Goal: Task Accomplishment & Management: Use online tool/utility

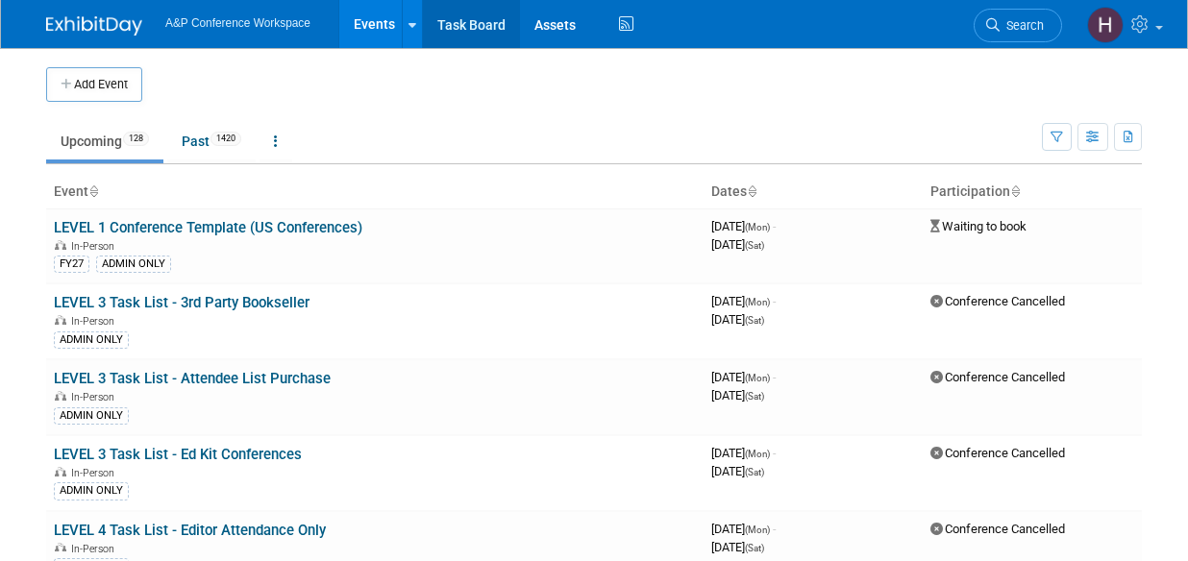
click at [486, 34] on link "Task Board" at bounding box center [471, 24] width 97 height 48
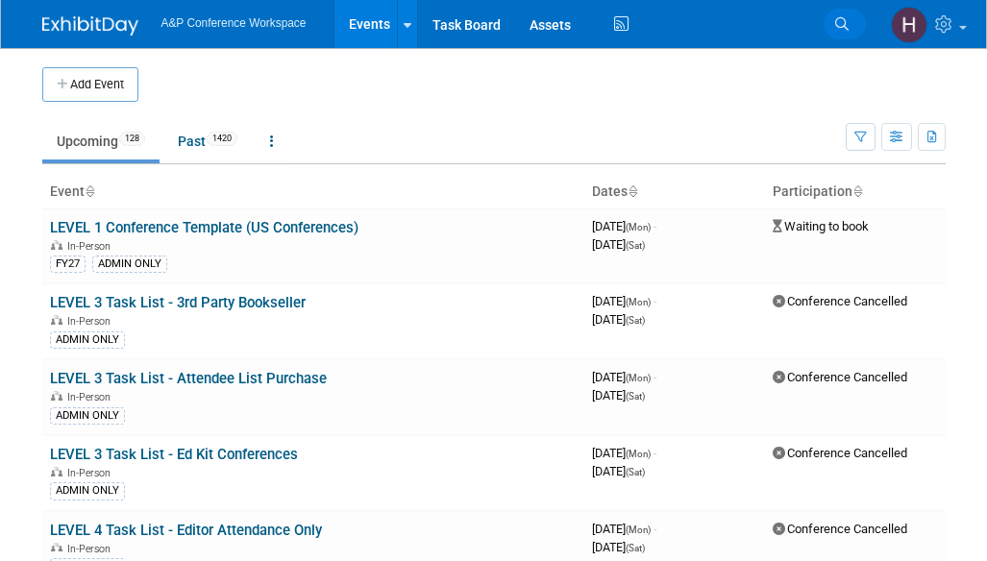
drag, startPoint x: 0, startPoint y: 0, endPoint x: 842, endPoint y: 30, distance: 842.6
click at [842, 30] on icon at bounding box center [841, 23] width 13 height 13
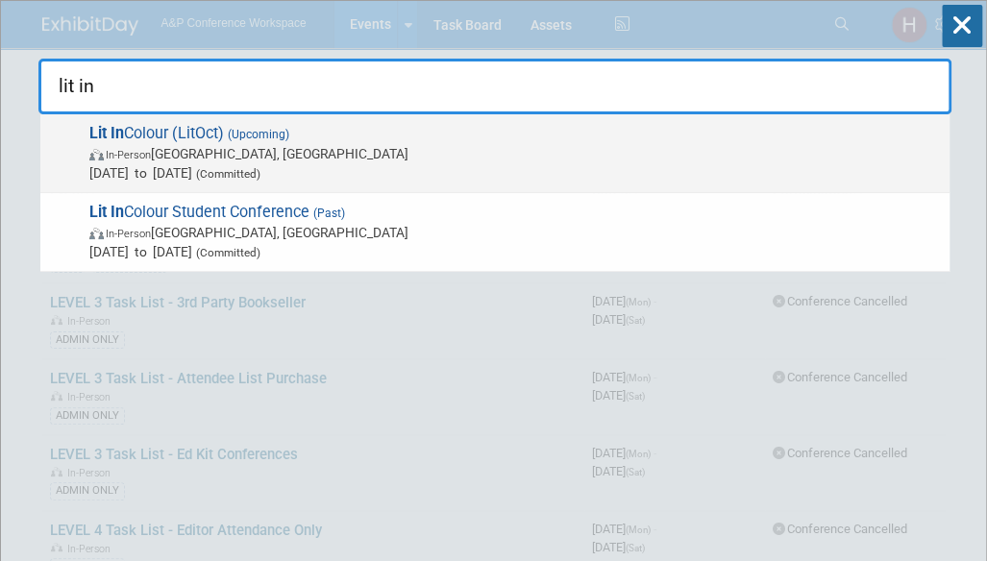
type input "lit in"
click at [656, 147] on span "In-Person [GEOGRAPHIC_DATA], [GEOGRAPHIC_DATA]" at bounding box center [514, 153] width 851 height 19
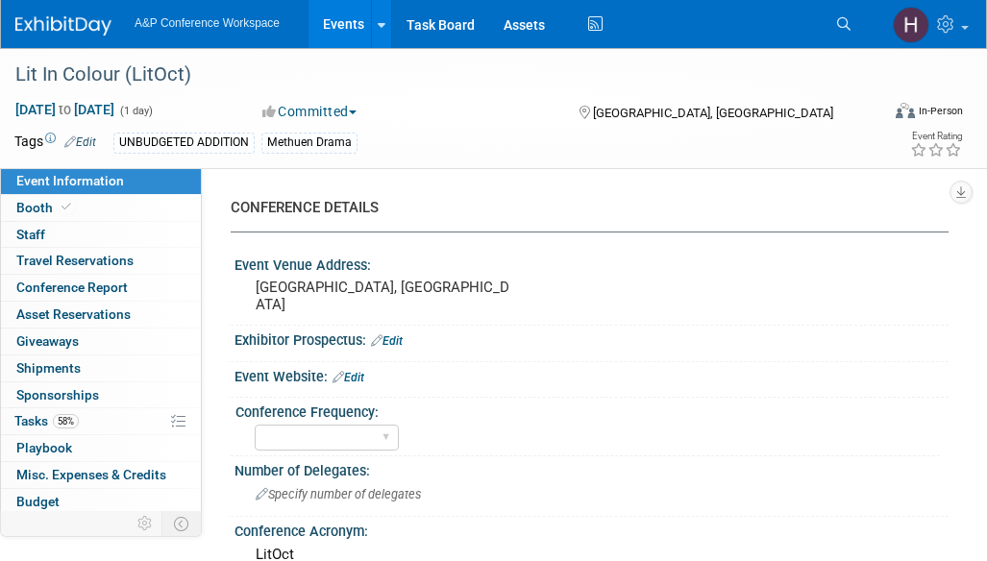
select select "Level 2"
select select "In-Person Booth"
select select "Drama & Performance Studies"
select select "Methuen Drama"
select select "Matt Hambridge"
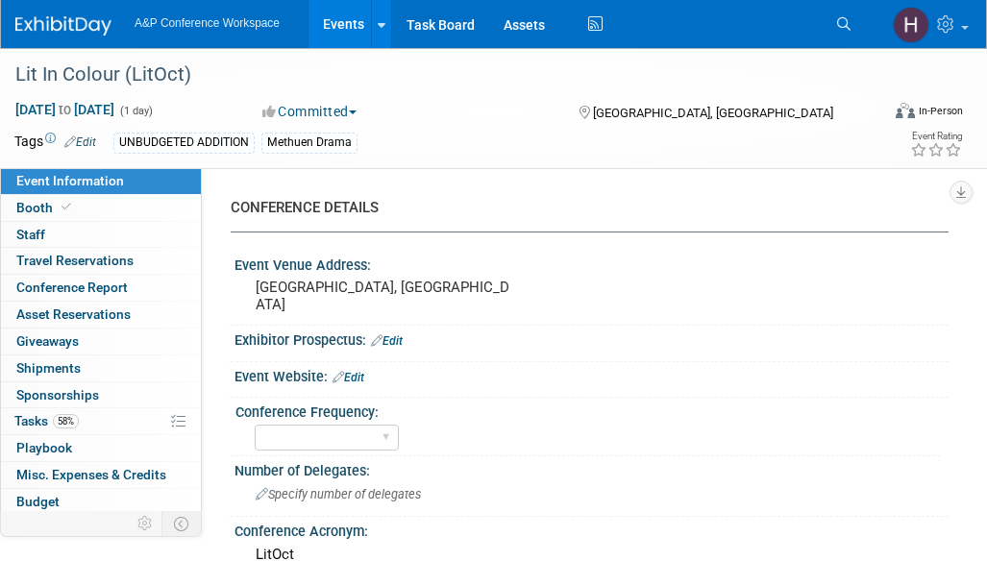
select select "Sarah Ruddock"
select select "Vivien Quick"
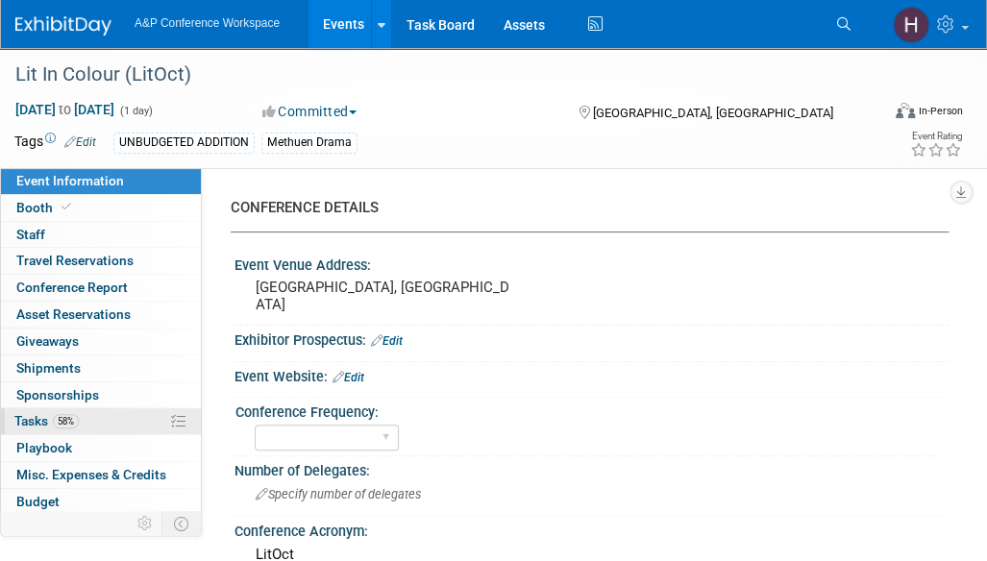
click at [79, 429] on link "58% Tasks 58%" at bounding box center [101, 422] width 200 height 26
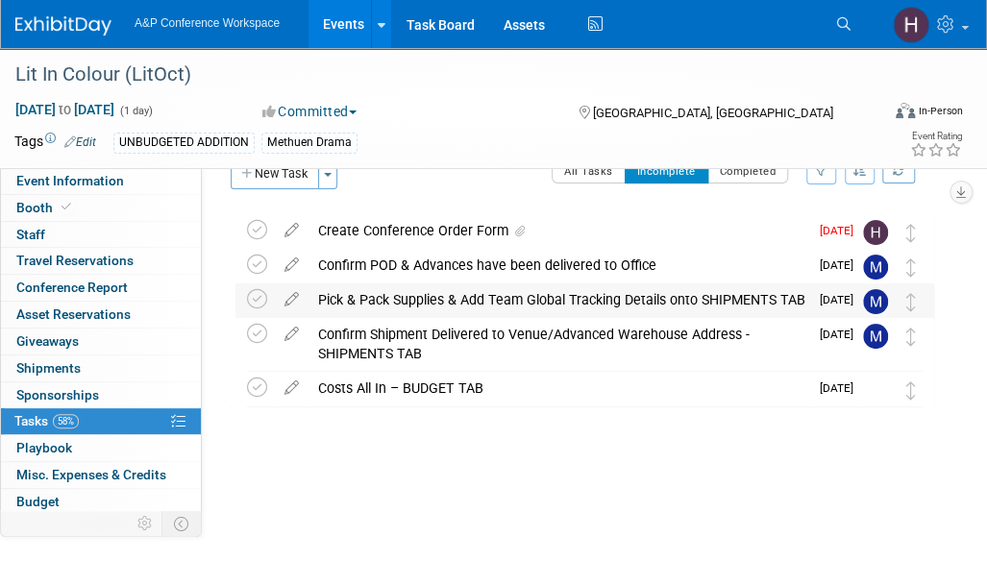
scroll to position [44, 0]
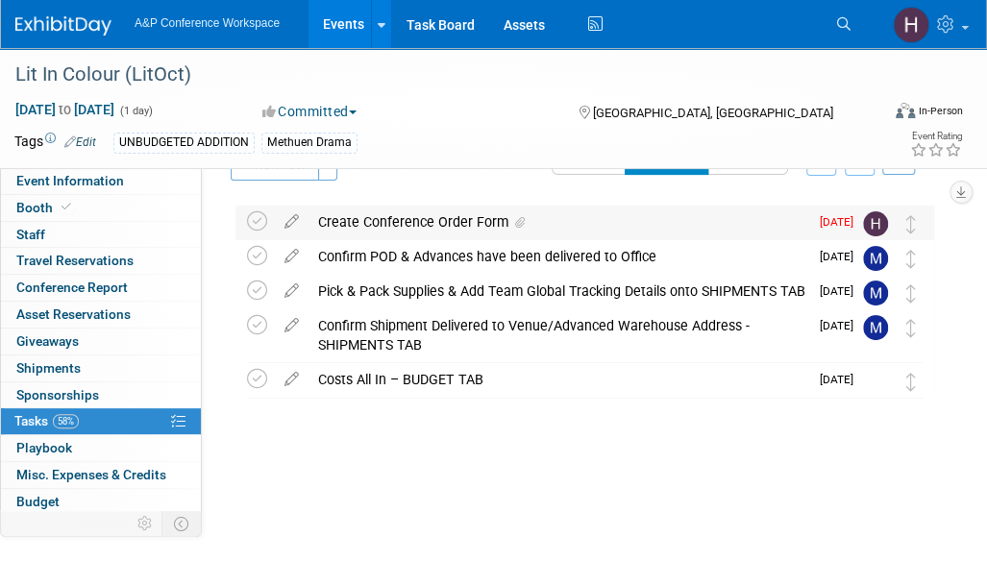
click at [383, 209] on div "Create Conference Order Form" at bounding box center [559, 222] width 500 height 33
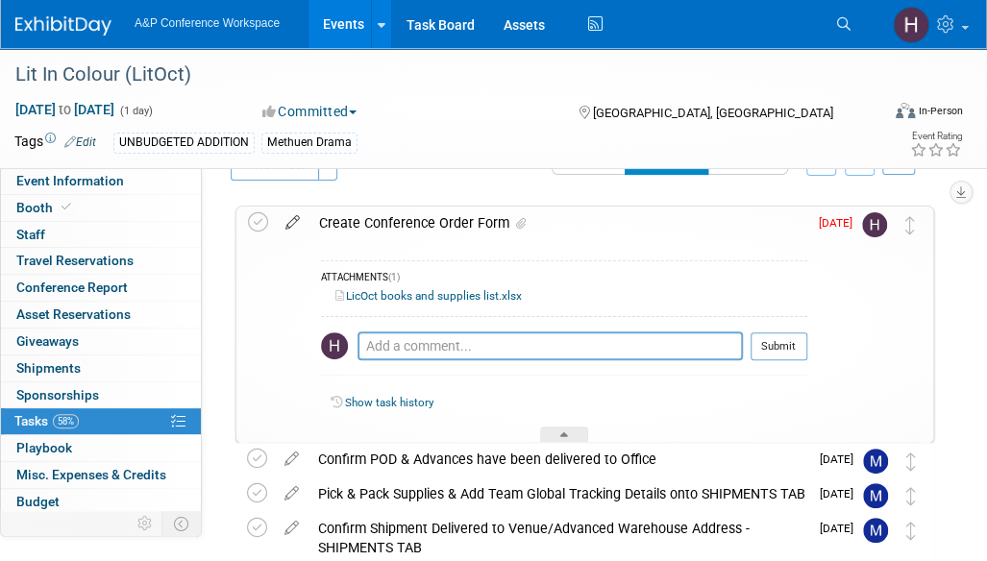
click at [294, 214] on icon at bounding box center [293, 219] width 34 height 24
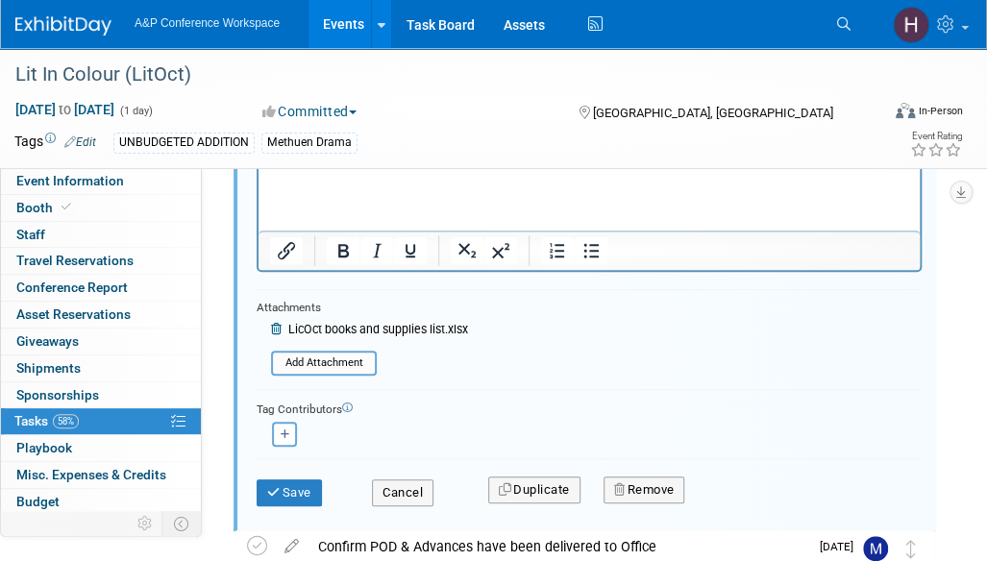
scroll to position [265, 0]
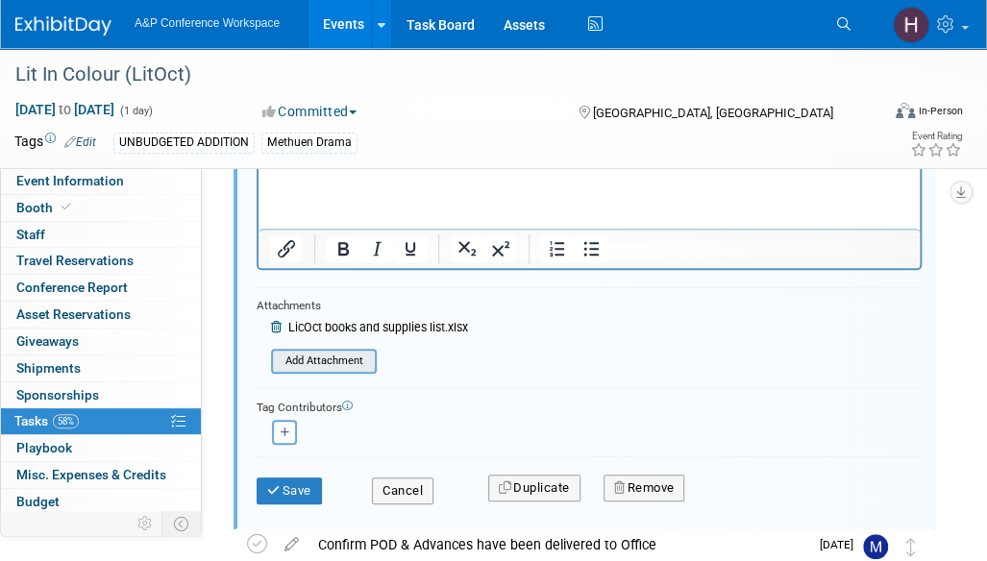
click at [335, 366] on input "file" at bounding box center [277, 361] width 196 height 21
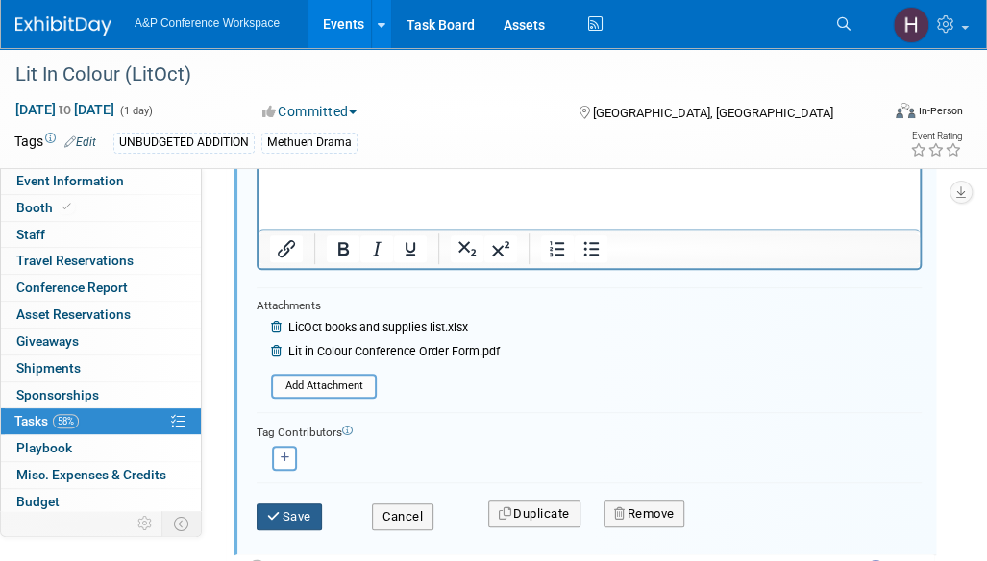
click at [294, 509] on button "Save" at bounding box center [289, 517] width 65 height 27
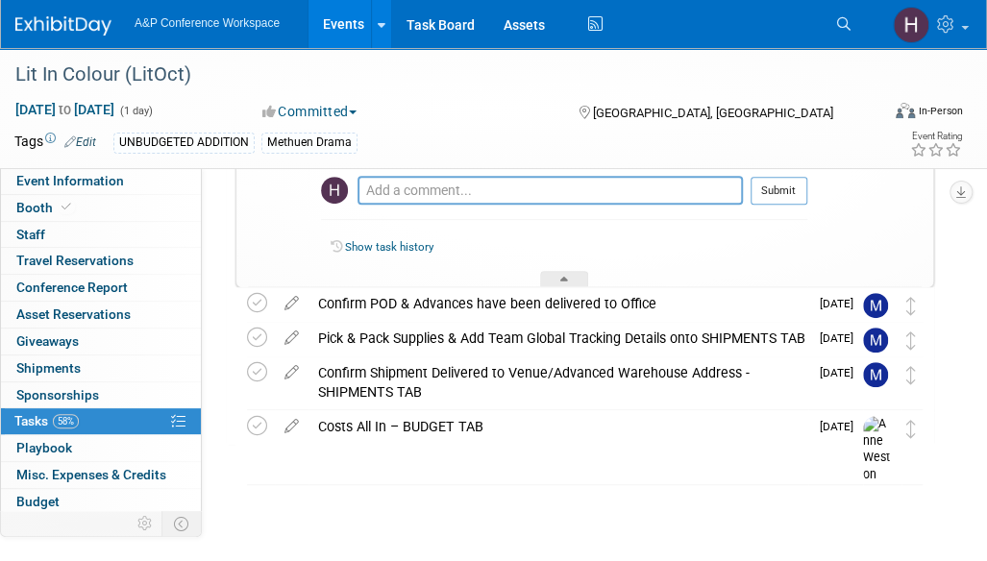
scroll to position [0, 0]
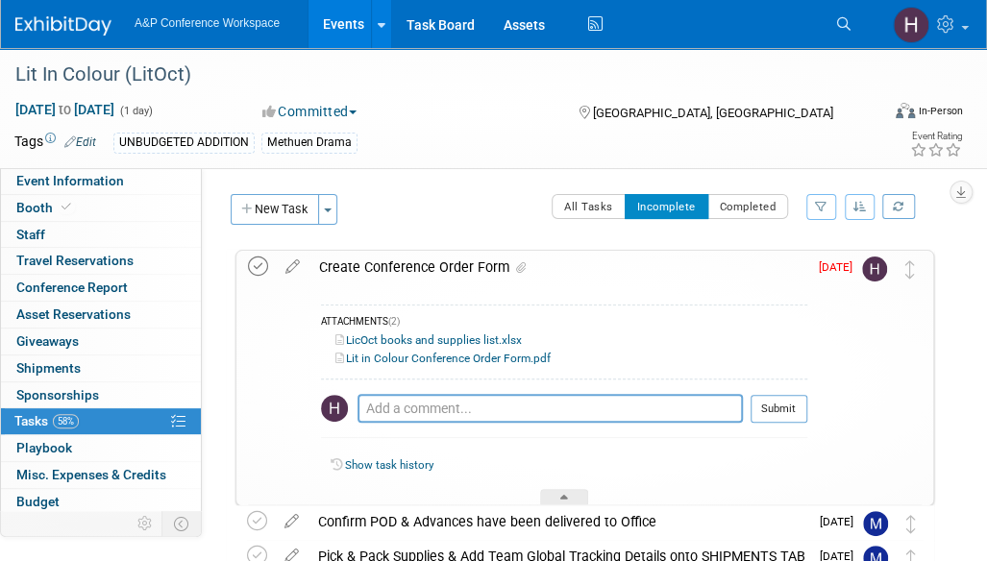
click at [254, 266] on icon at bounding box center [258, 267] width 20 height 20
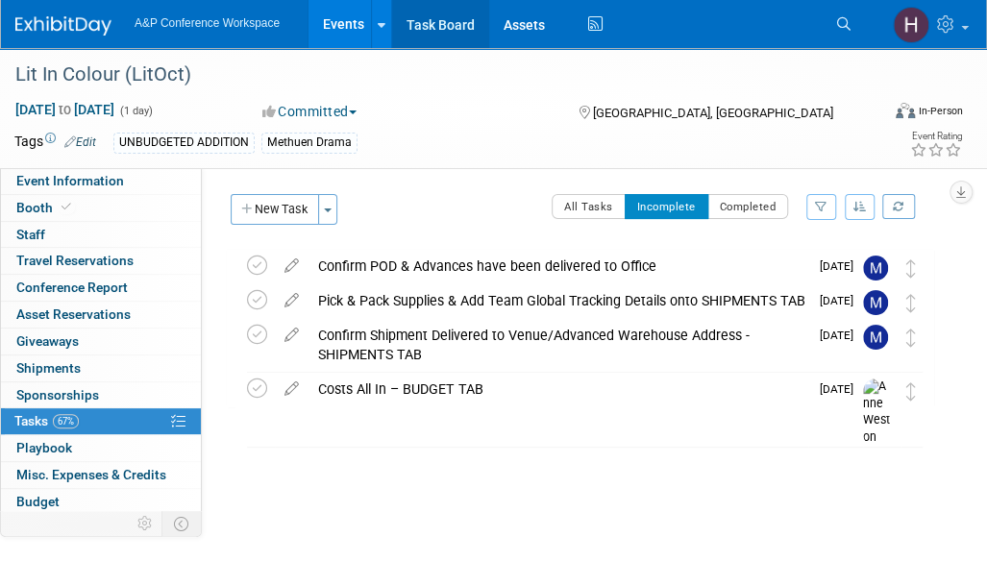
click at [460, 30] on link "Task Board" at bounding box center [440, 24] width 97 height 48
